Goal: Information Seeking & Learning: Stay updated

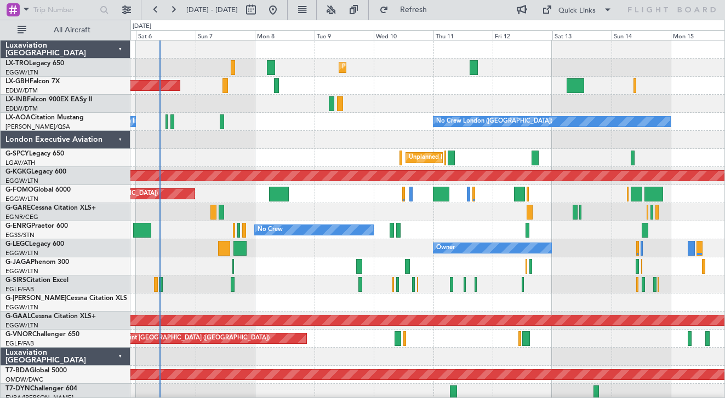
click at [375, 157] on div "Unplanned Maint [GEOGRAPHIC_DATA] ([PERSON_NAME] Intl)" at bounding box center [427, 158] width 594 height 18
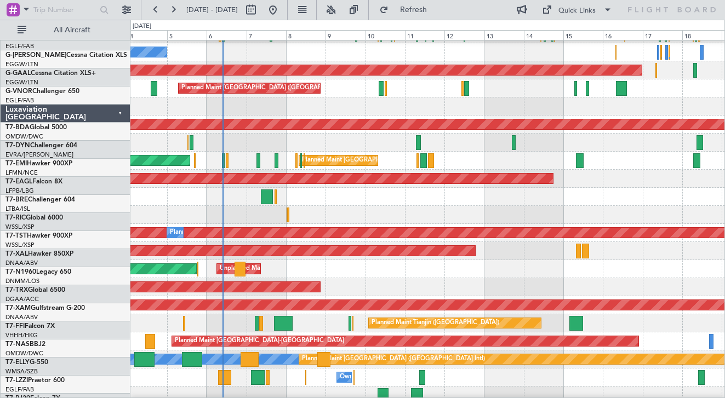
scroll to position [255, 0]
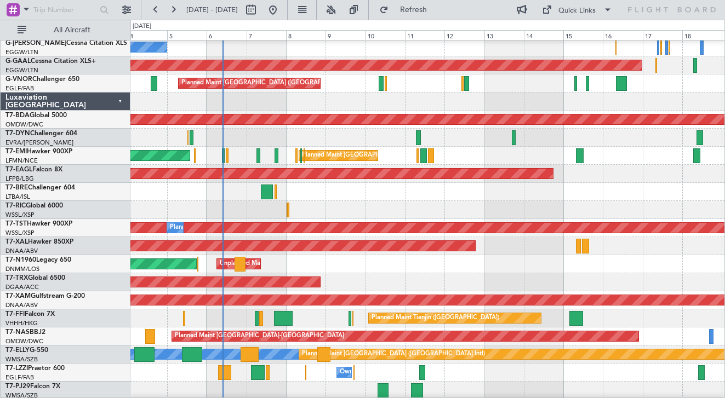
click at [122, 99] on div "Luxaviation [GEOGRAPHIC_DATA]" at bounding box center [66, 102] width 130 height 18
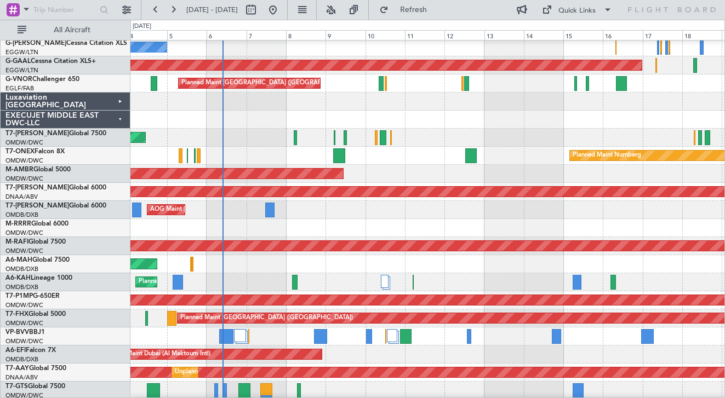
click at [120, 121] on div "EXECUJET MIDDLE EAST DWC-LLC" at bounding box center [66, 120] width 130 height 18
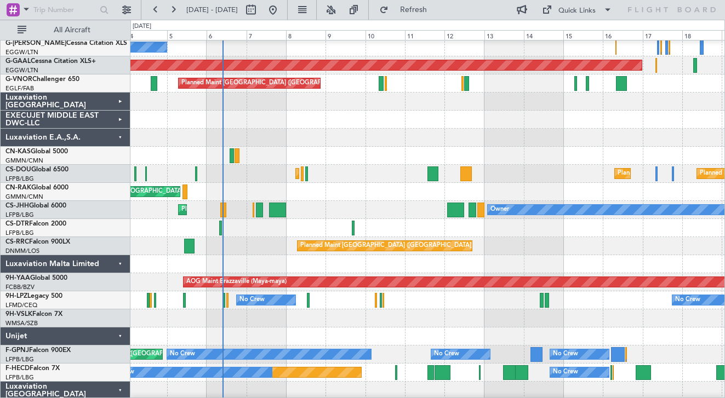
click at [119, 137] on div "Luxaviation E.A.,S.A." at bounding box center [66, 138] width 130 height 18
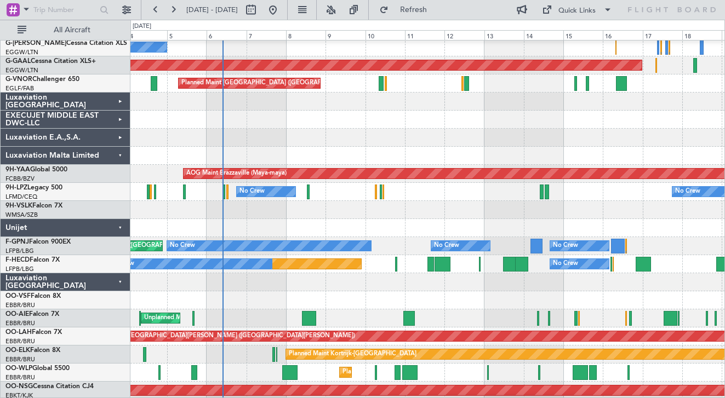
click at [120, 154] on div "Luxaviation Malta Limited" at bounding box center [66, 156] width 130 height 18
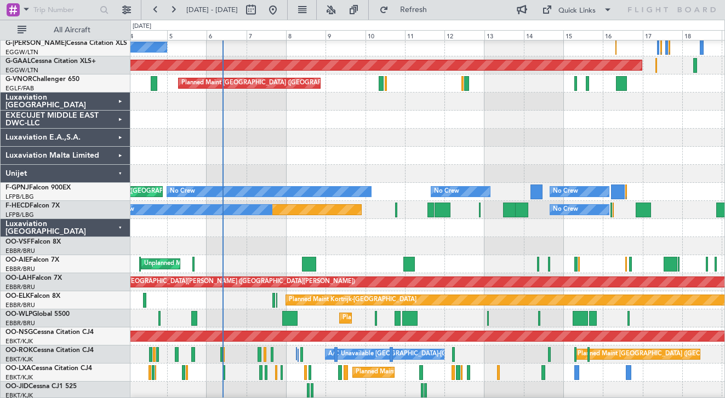
click at [118, 138] on div "Luxaviation E.A.,S.A." at bounding box center [66, 138] width 130 height 18
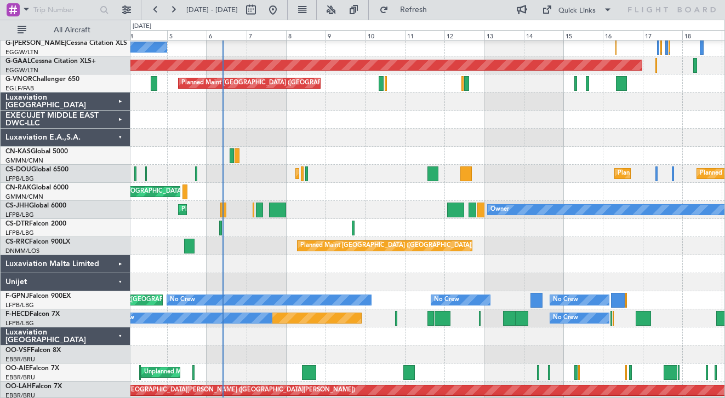
click at [123, 332] on div "Luxaviation [GEOGRAPHIC_DATA]" at bounding box center [66, 337] width 130 height 18
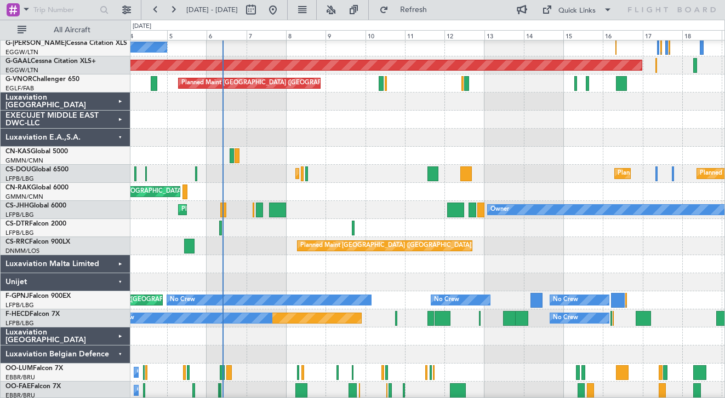
click at [123, 354] on div "Luxaviation Belgian Defence" at bounding box center [66, 355] width 130 height 18
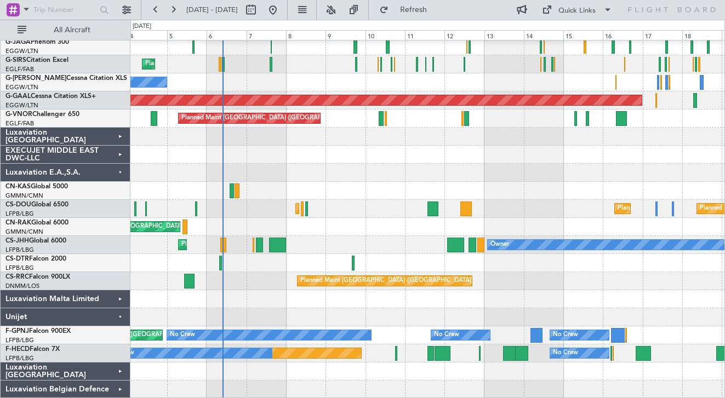
click at [117, 321] on div "Unijet" at bounding box center [66, 317] width 130 height 18
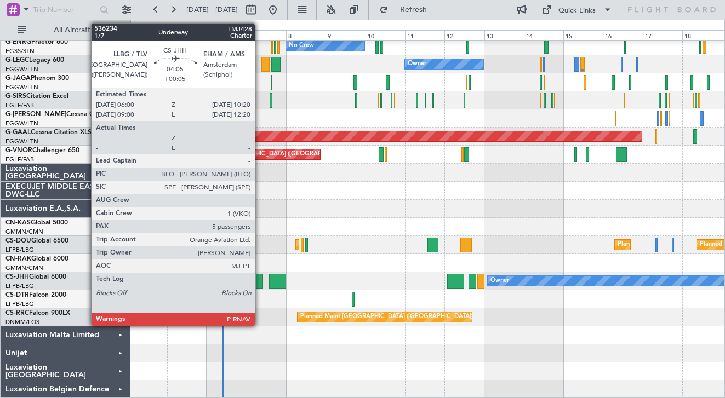
click at [260, 280] on div at bounding box center [260, 281] width 8 height 15
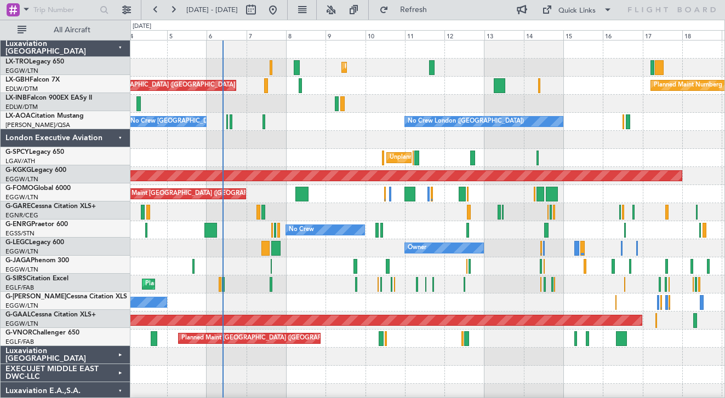
scroll to position [0, 0]
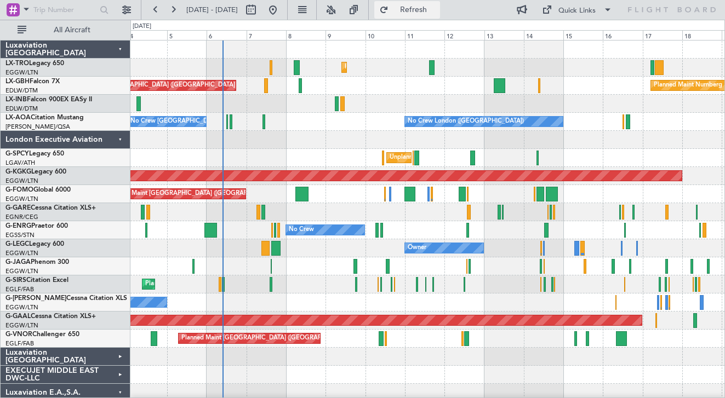
click at [428, 15] on button "Refresh" at bounding box center [407, 10] width 66 height 18
